Goal: Navigation & Orientation: Find specific page/section

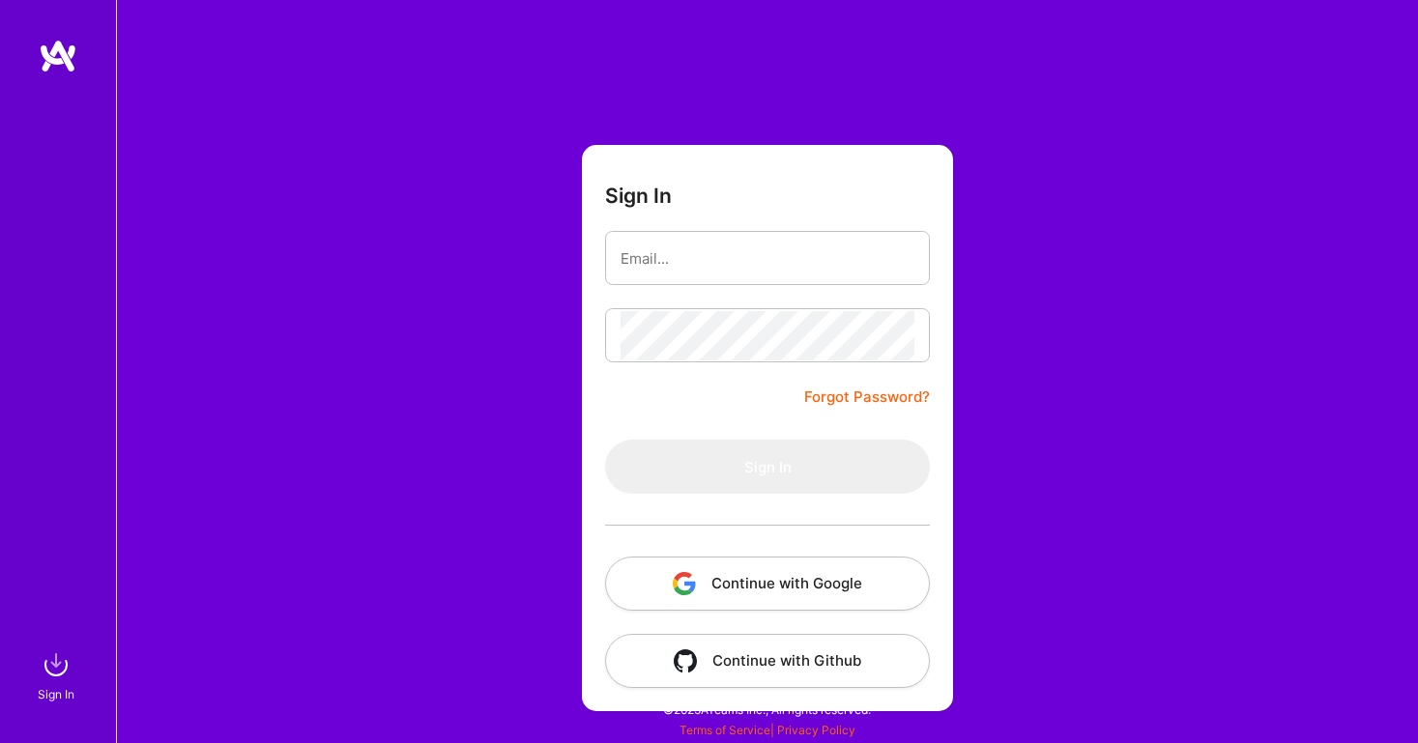
click at [723, 572] on button "Continue with Google" at bounding box center [767, 584] width 325 height 54
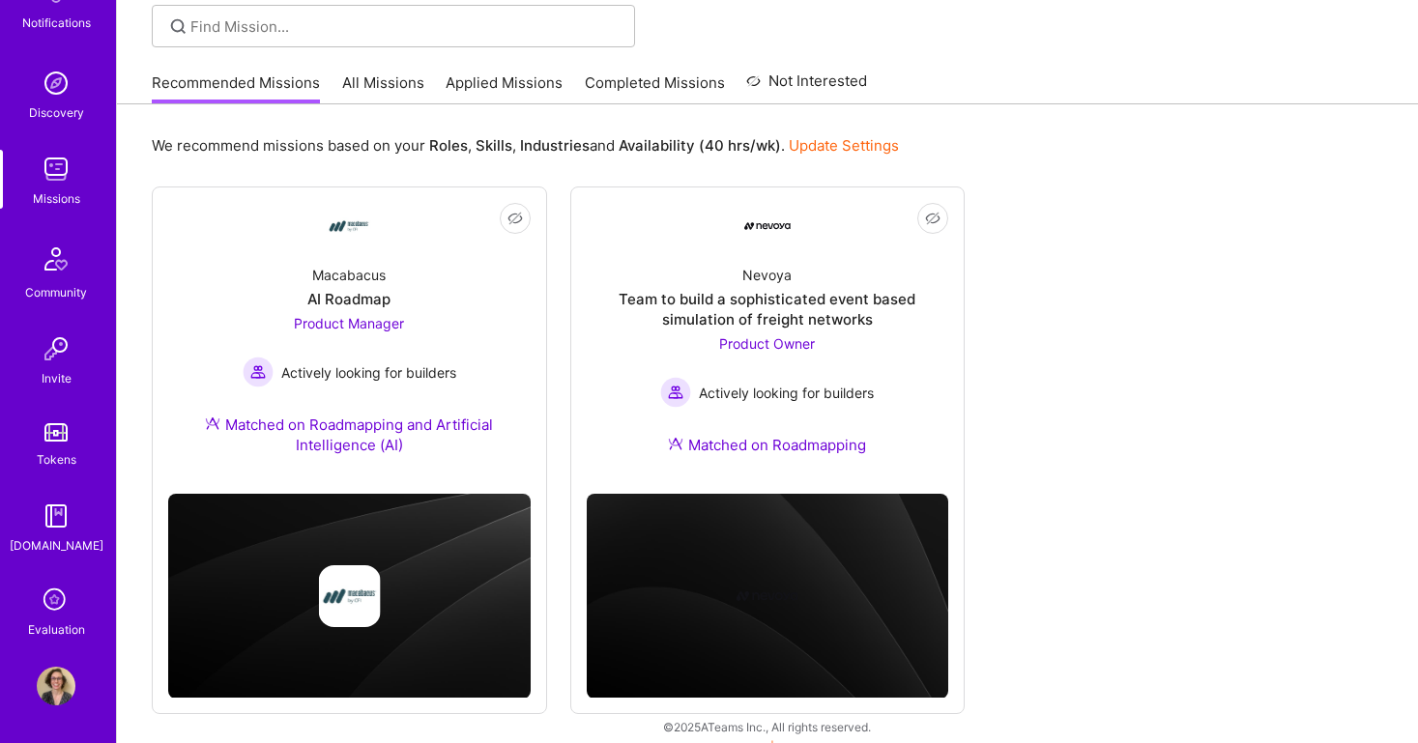
scroll to position [157, 0]
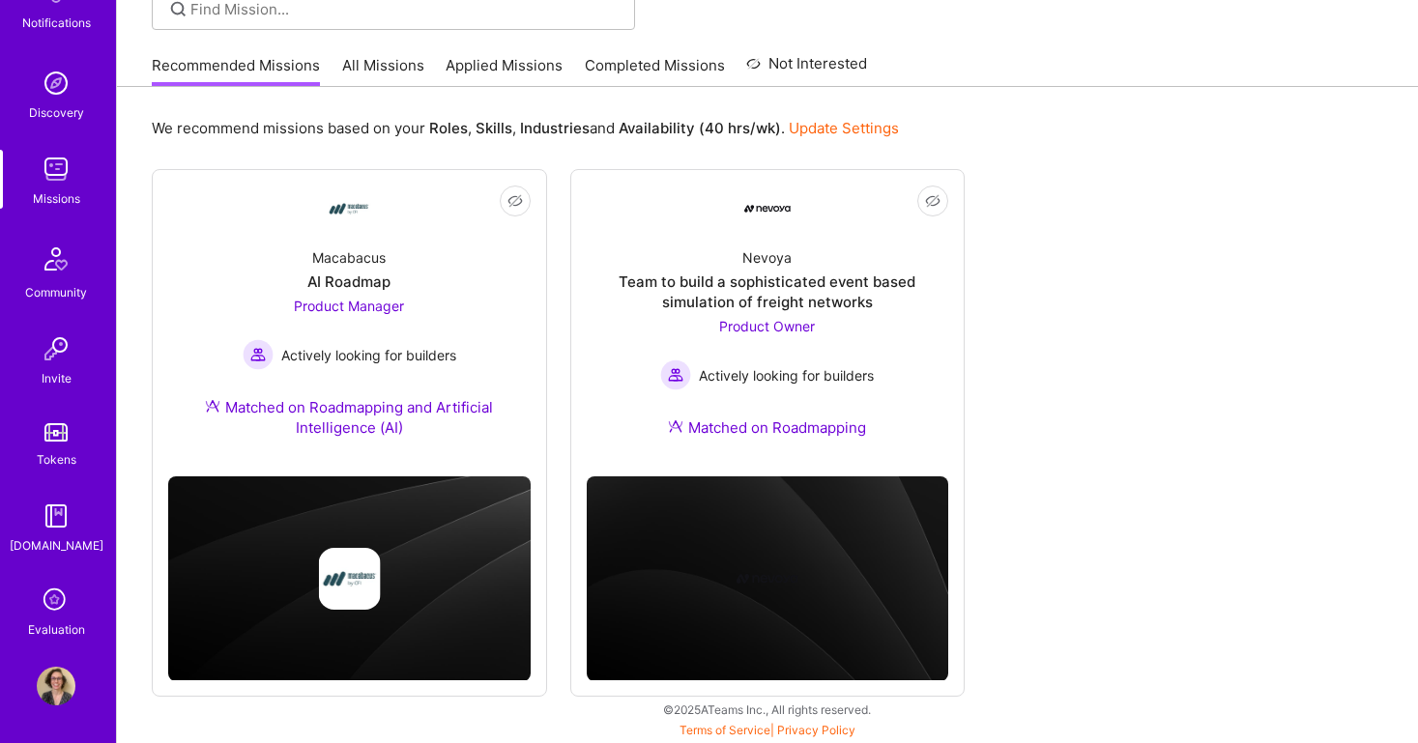
click at [392, 71] on link "All Missions" at bounding box center [383, 71] width 82 height 32
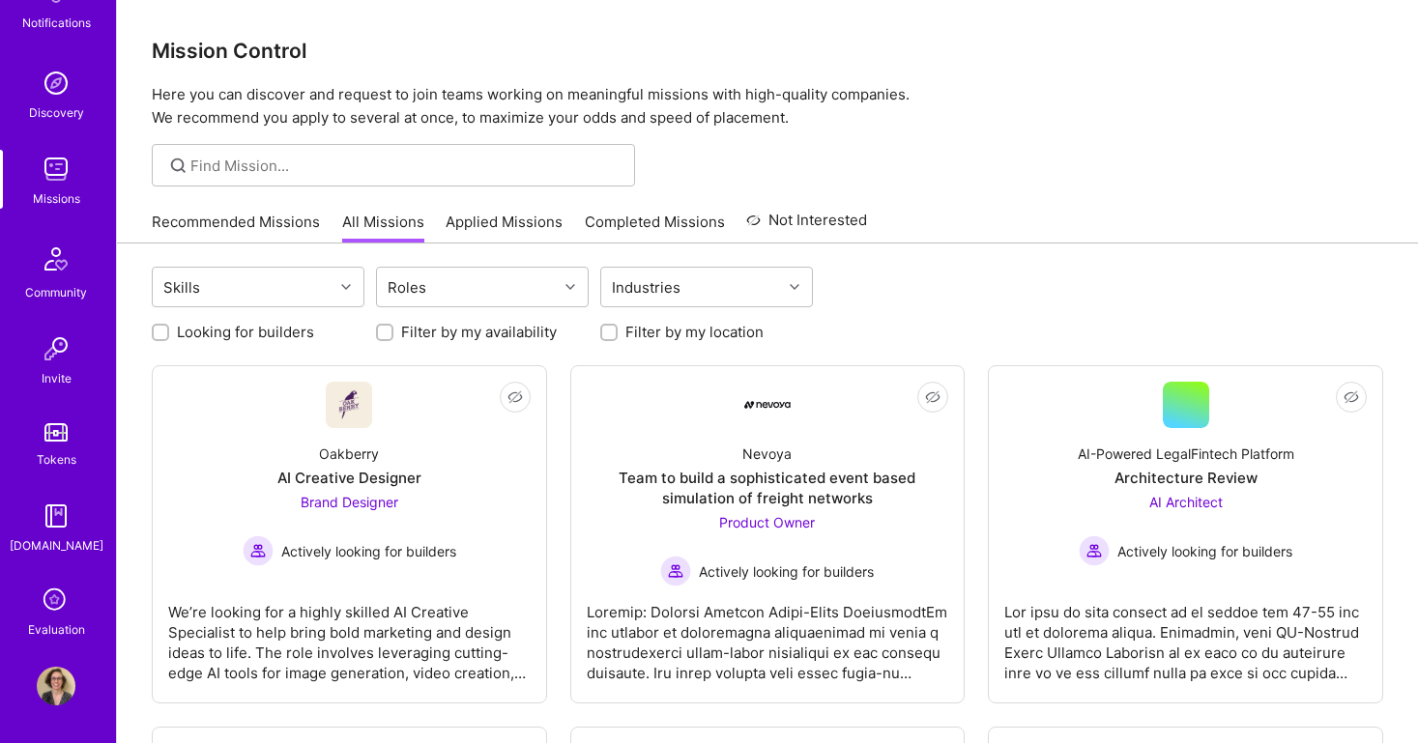
click at [502, 222] on link "Applied Missions" at bounding box center [504, 228] width 117 height 32
